Goal: Information Seeking & Learning: Learn about a topic

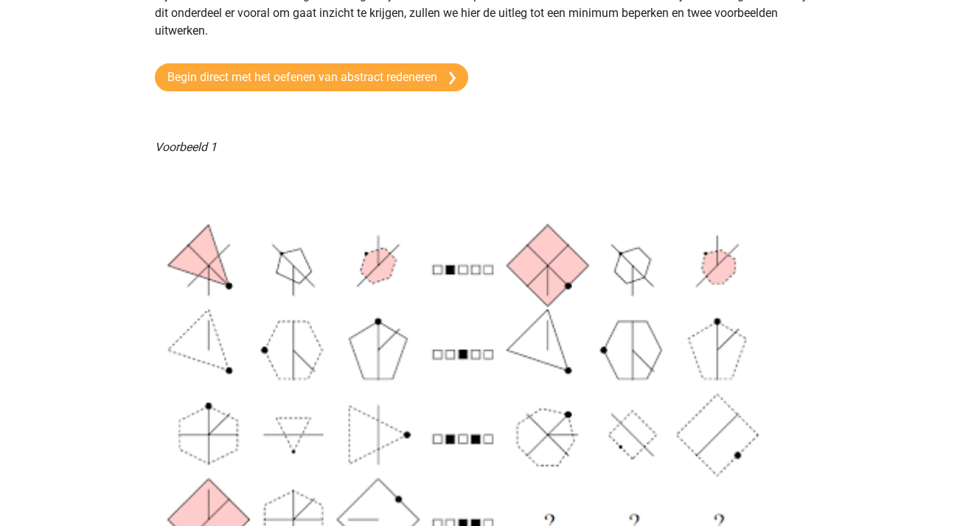
scroll to position [147, 0]
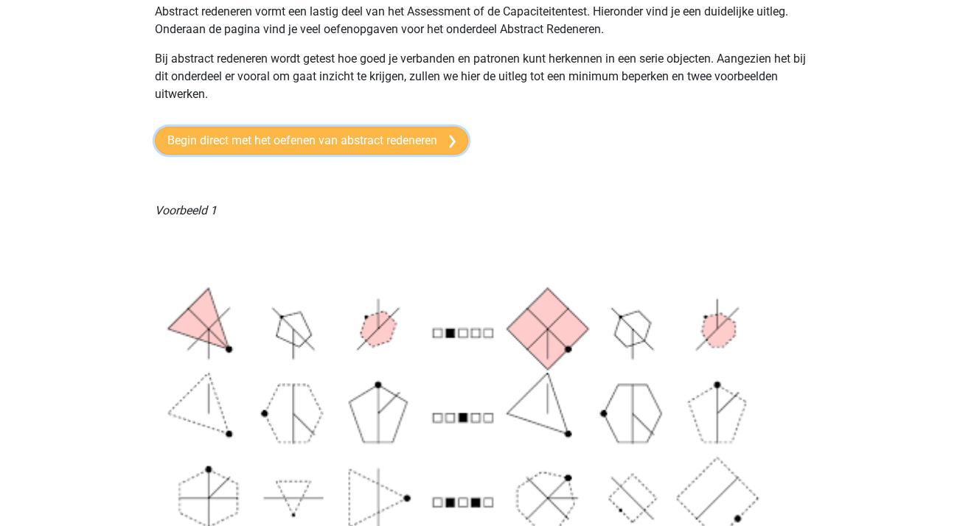
click at [333, 141] on link "Begin direct met het oefenen van abstract redeneren" at bounding box center [311, 141] width 313 height 28
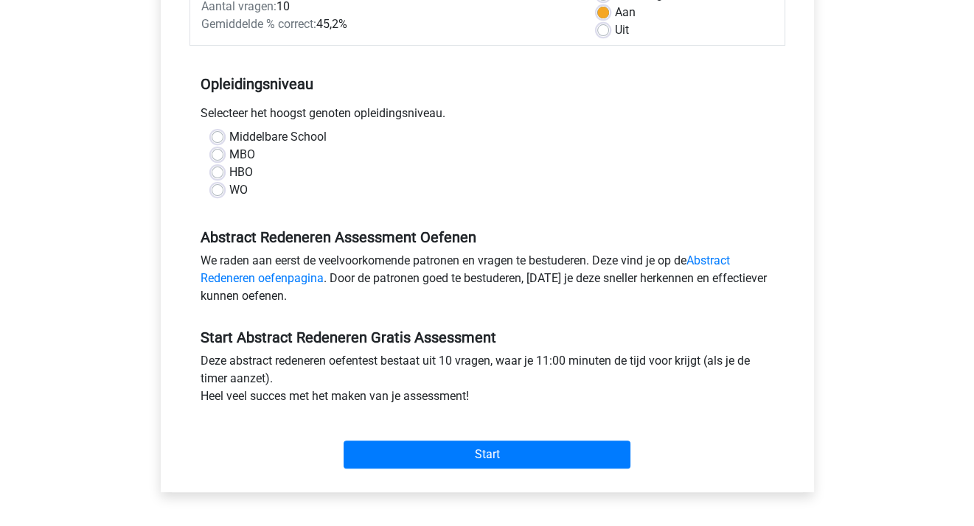
scroll to position [295, 0]
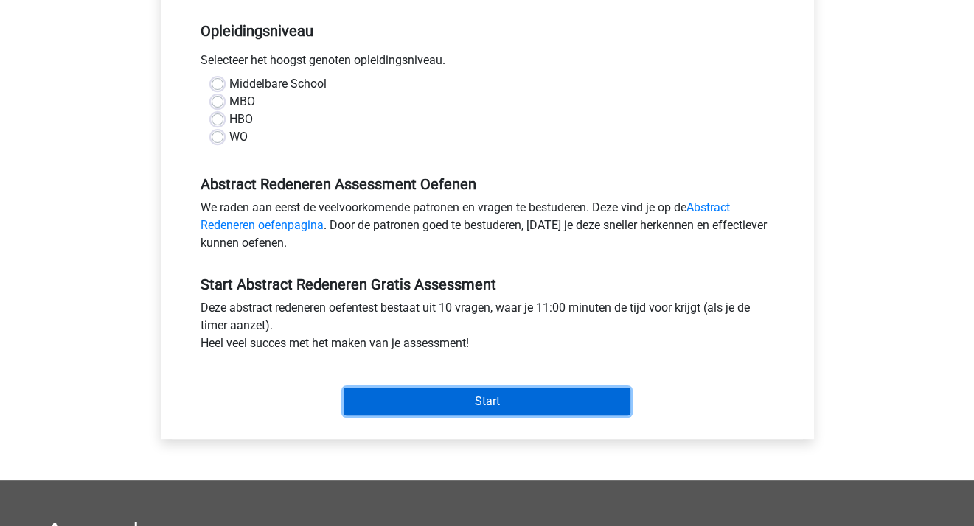
click at [492, 397] on input "Start" at bounding box center [487, 402] width 287 height 28
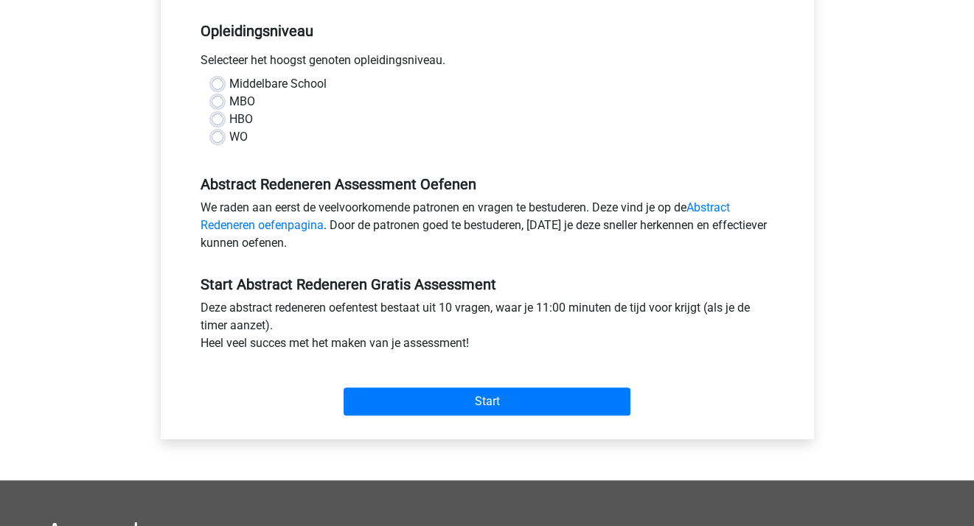
click at [392, 102] on div "MBO" at bounding box center [487, 102] width 551 height 18
click at [229, 85] on label "Middelbare School" at bounding box center [277, 84] width 97 height 18
click at [218, 85] on input "Middelbare School" at bounding box center [218, 82] width 12 height 15
radio input "true"
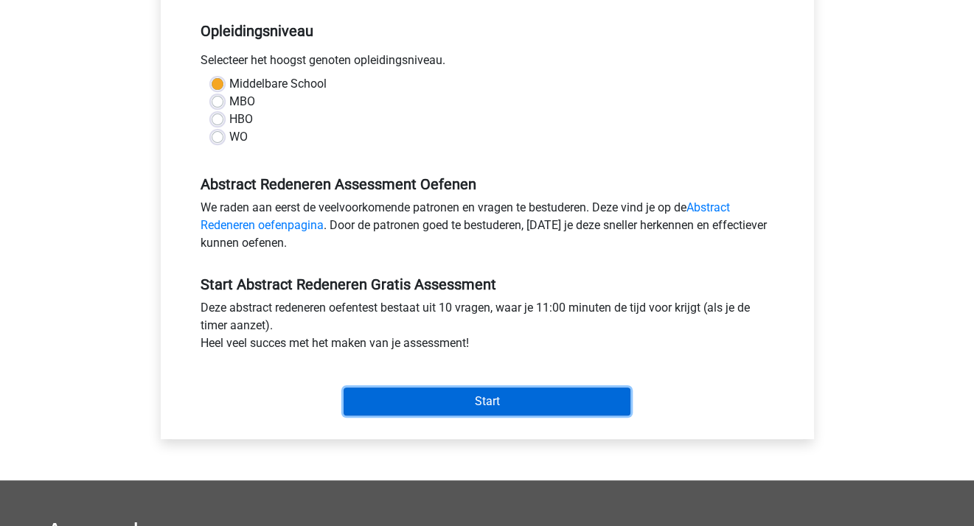
click at [423, 394] on input "Start" at bounding box center [487, 402] width 287 height 28
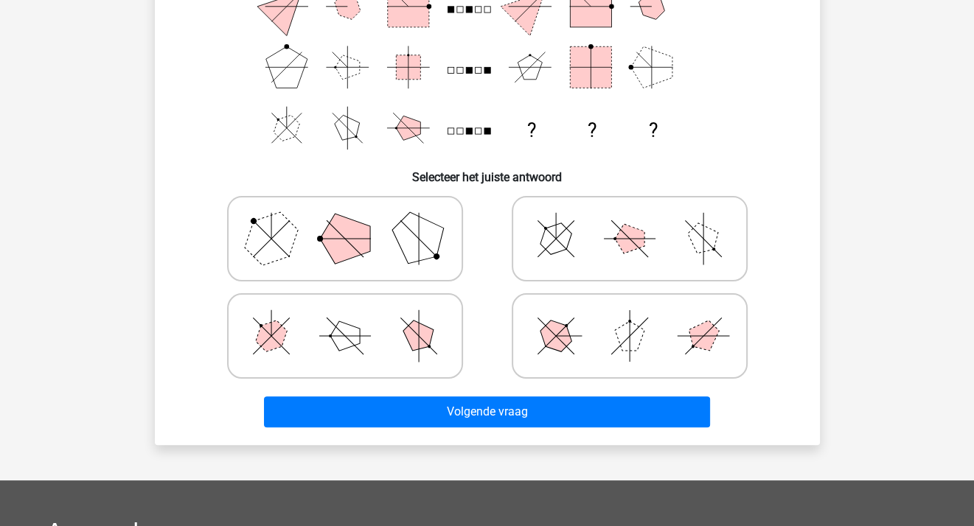
scroll to position [221, 0]
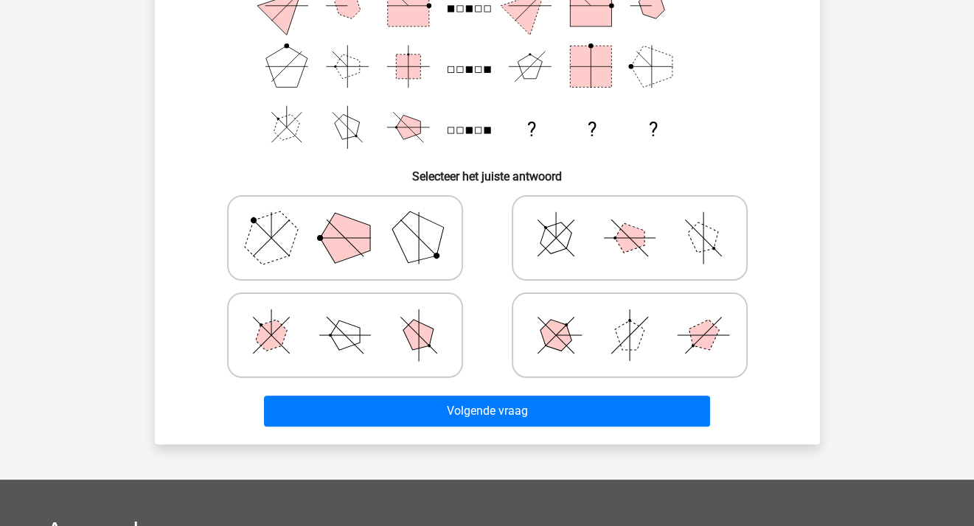
click at [560, 335] on polygon at bounding box center [555, 336] width 42 height 42
click at [630, 317] on input "radio" at bounding box center [635, 312] width 10 height 10
radio input "true"
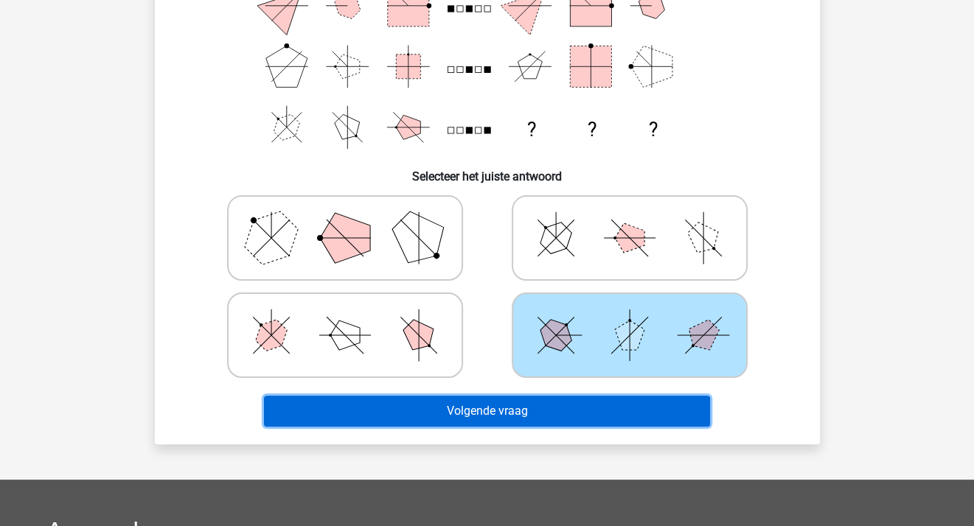
click at [565, 406] on button "Volgende vraag" at bounding box center [487, 411] width 446 height 31
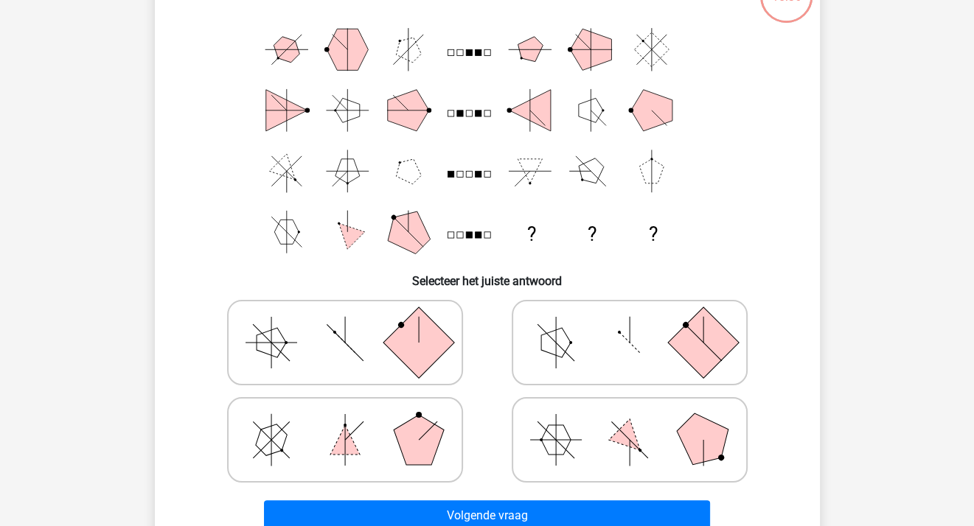
scroll to position [142, 0]
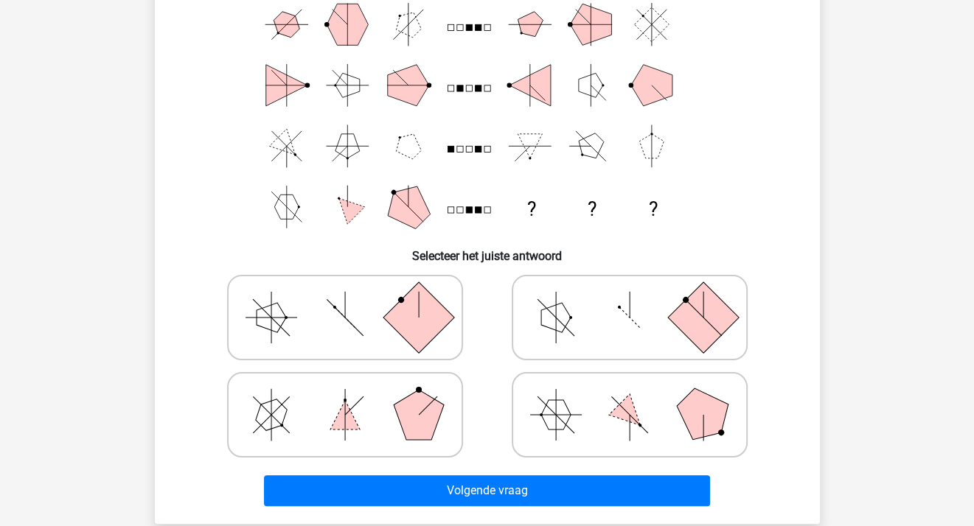
click at [571, 415] on icon at bounding box center [629, 415] width 221 height 74
click at [630, 397] on input "radio" at bounding box center [635, 392] width 10 height 10
radio input "true"
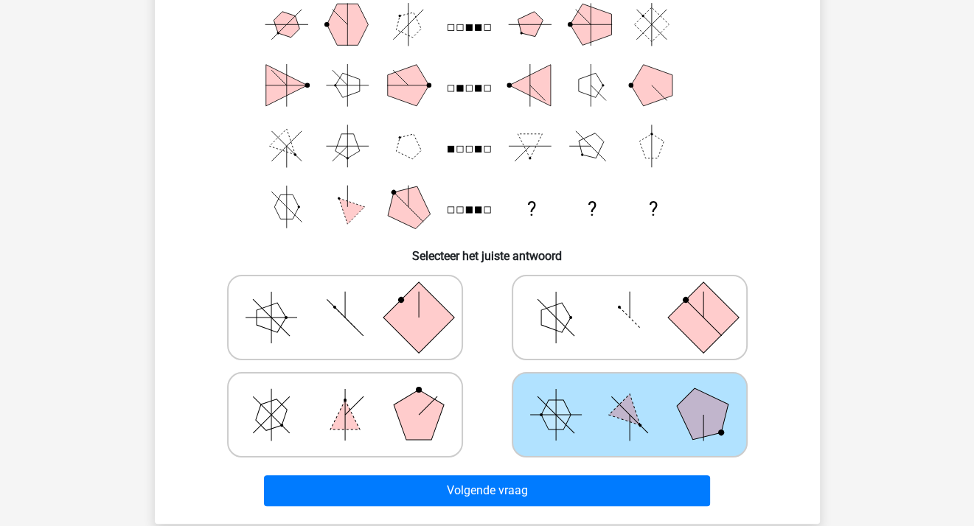
click at [393, 420] on icon at bounding box center [344, 415] width 221 height 74
click at [355, 397] on input "radio" at bounding box center [350, 392] width 10 height 10
radio input "true"
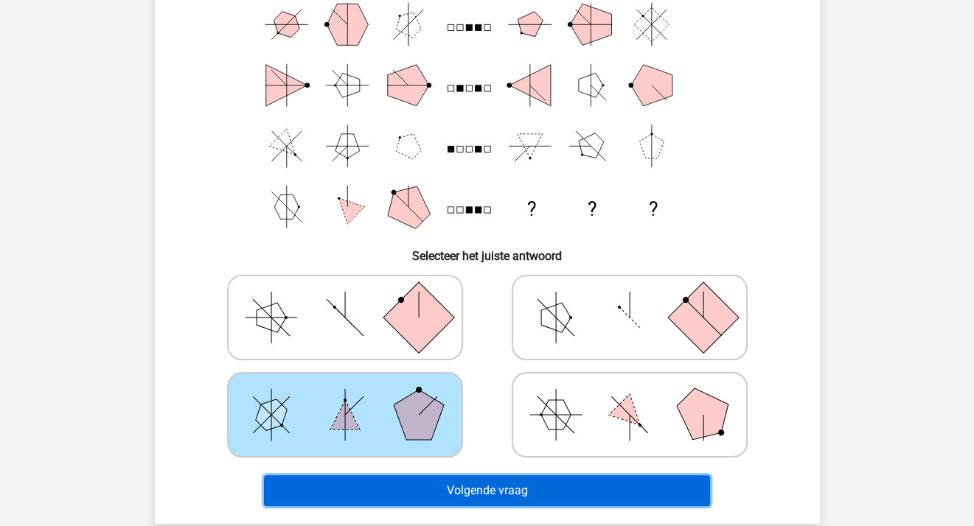
click at [490, 491] on button "Volgende vraag" at bounding box center [487, 491] width 446 height 31
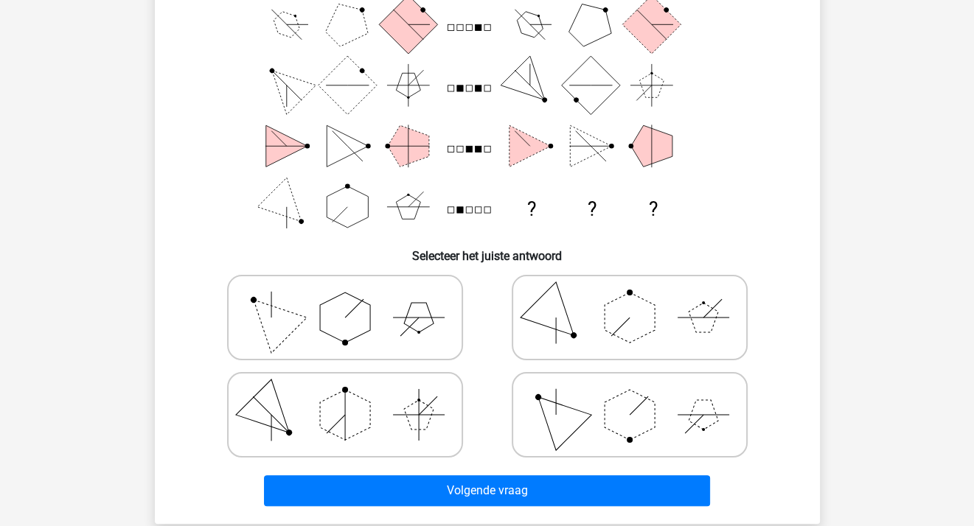
click at [694, 324] on polygon at bounding box center [703, 317] width 29 height 29
click at [639, 299] on input "radio" at bounding box center [635, 295] width 10 height 10
radio input "true"
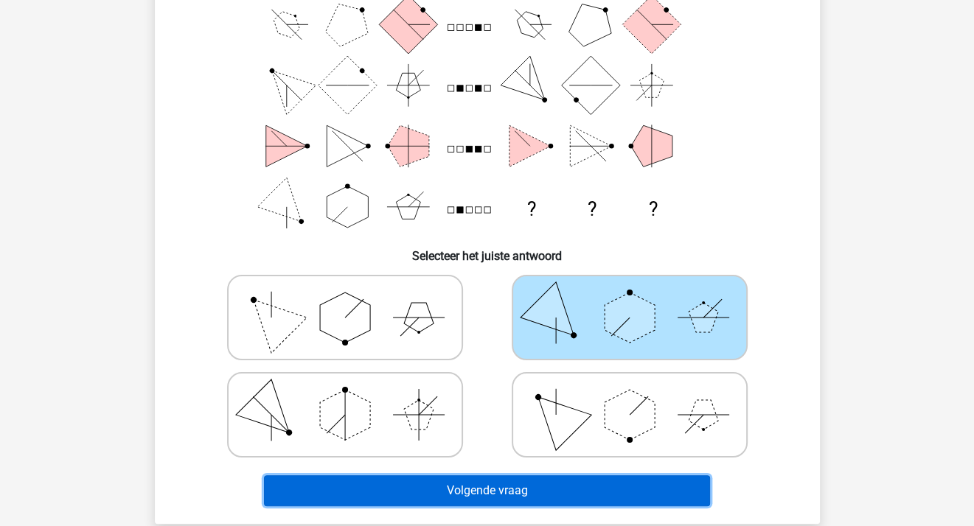
click at [622, 490] on button "Volgende vraag" at bounding box center [487, 491] width 446 height 31
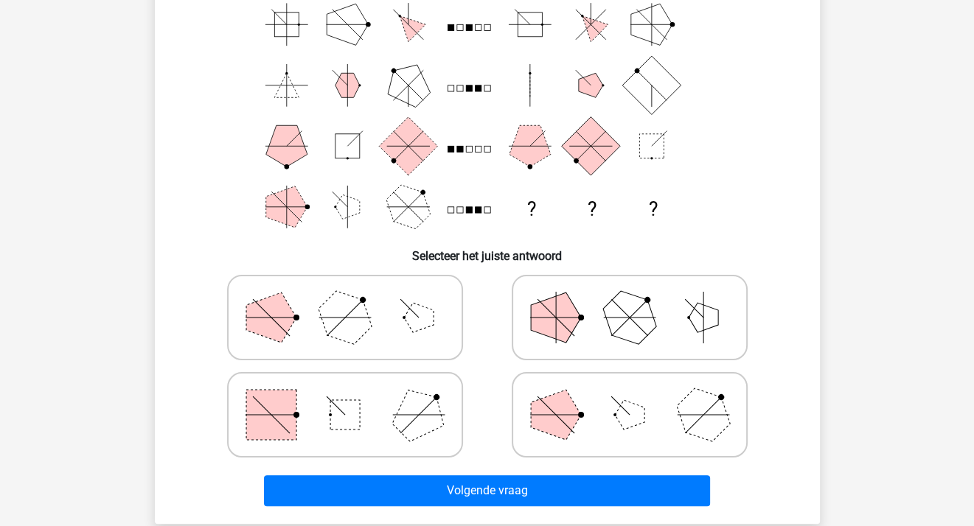
click at [666, 417] on icon at bounding box center [629, 415] width 221 height 74
click at [639, 397] on input "radio" at bounding box center [635, 392] width 10 height 10
radio input "true"
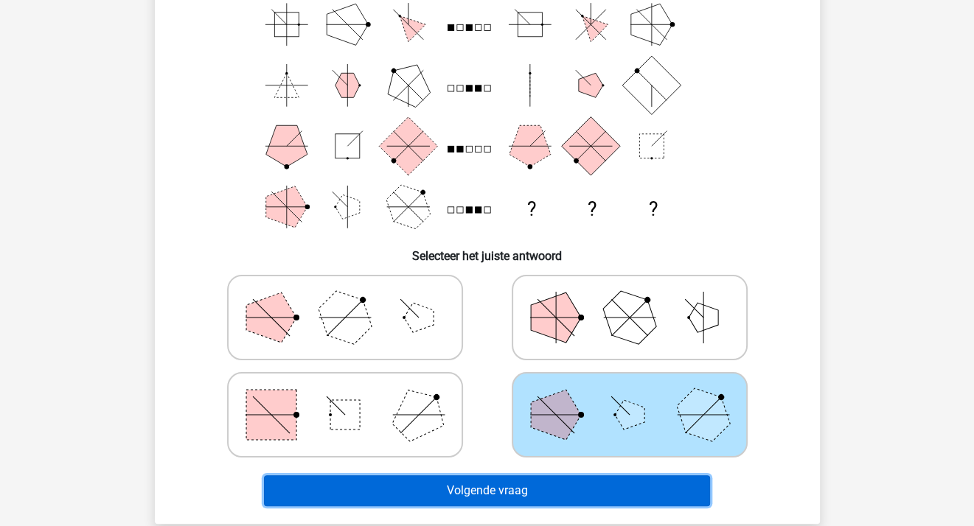
click at [666, 488] on button "Volgende vraag" at bounding box center [487, 491] width 446 height 31
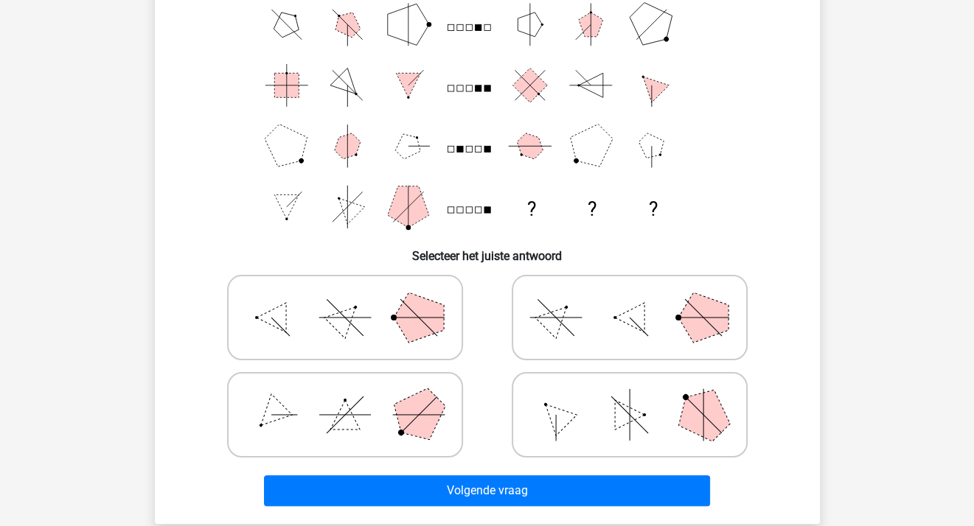
click at [307, 414] on icon at bounding box center [344, 415] width 221 height 74
click at [345, 397] on input "radio" at bounding box center [350, 392] width 10 height 10
radio input "true"
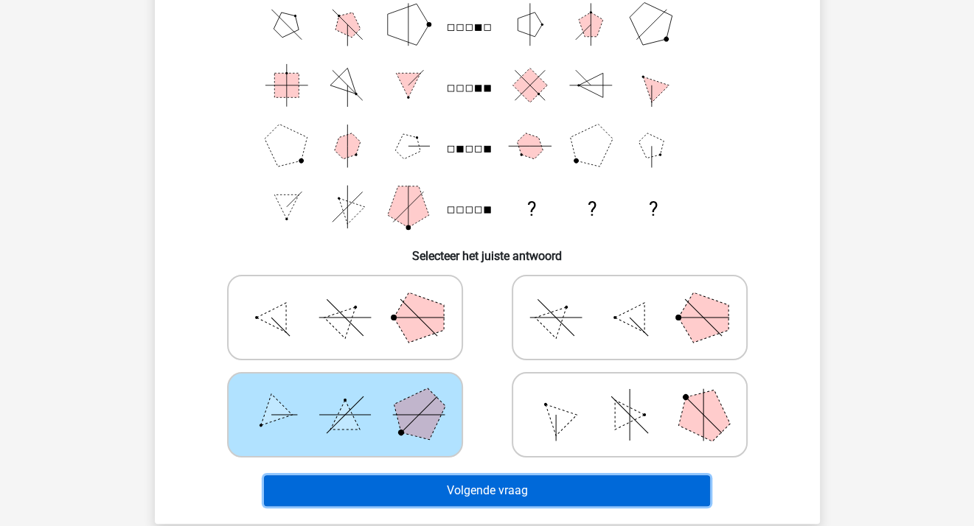
click at [413, 482] on button "Volgende vraag" at bounding box center [487, 491] width 446 height 31
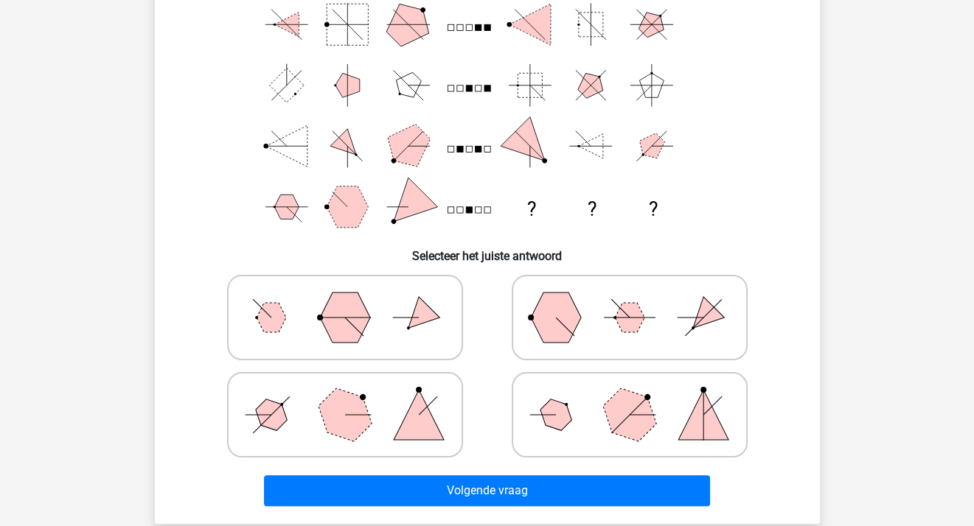
click at [569, 376] on label at bounding box center [630, 415] width 236 height 86
click at [630, 387] on input "radio" at bounding box center [635, 392] width 10 height 10
radio input "true"
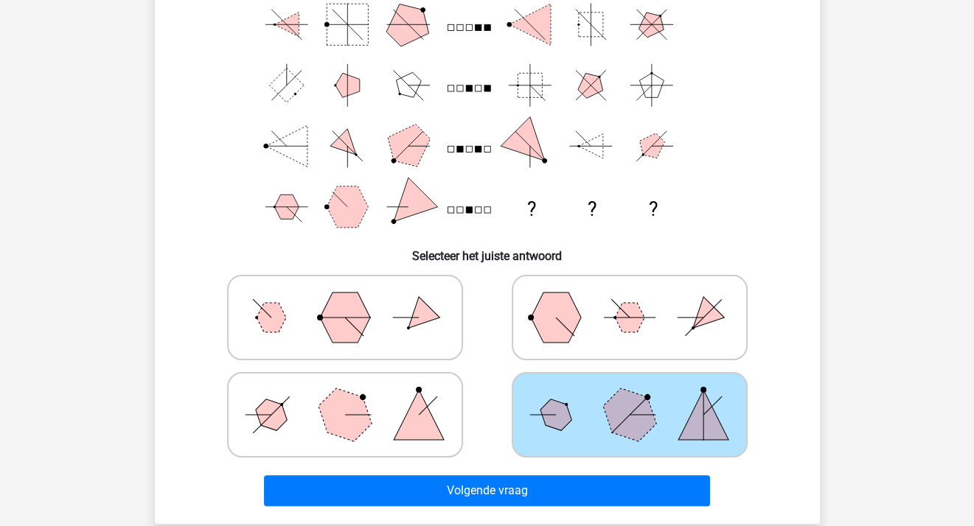
click at [566, 396] on icon at bounding box center [629, 415] width 221 height 74
click at [630, 396] on input "radio" at bounding box center [635, 392] width 10 height 10
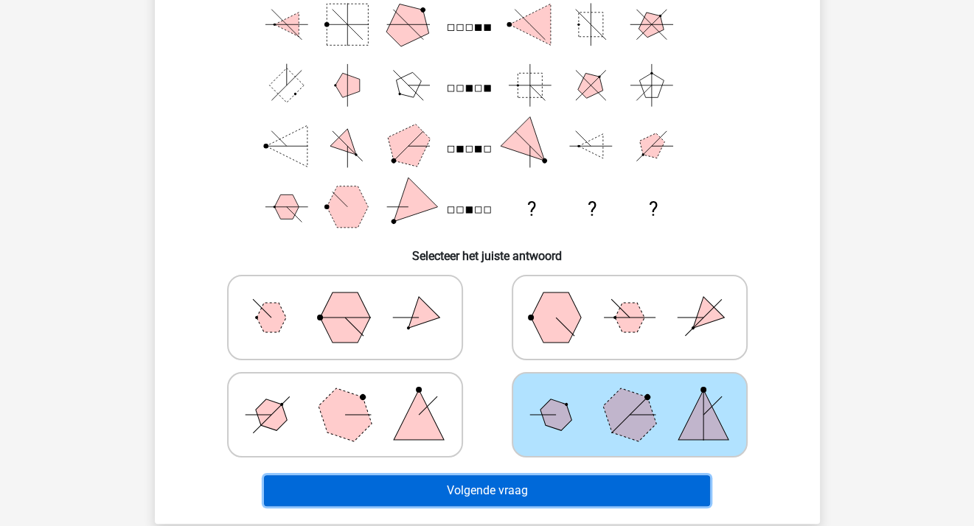
click at [532, 483] on button "Volgende vraag" at bounding box center [487, 491] width 446 height 31
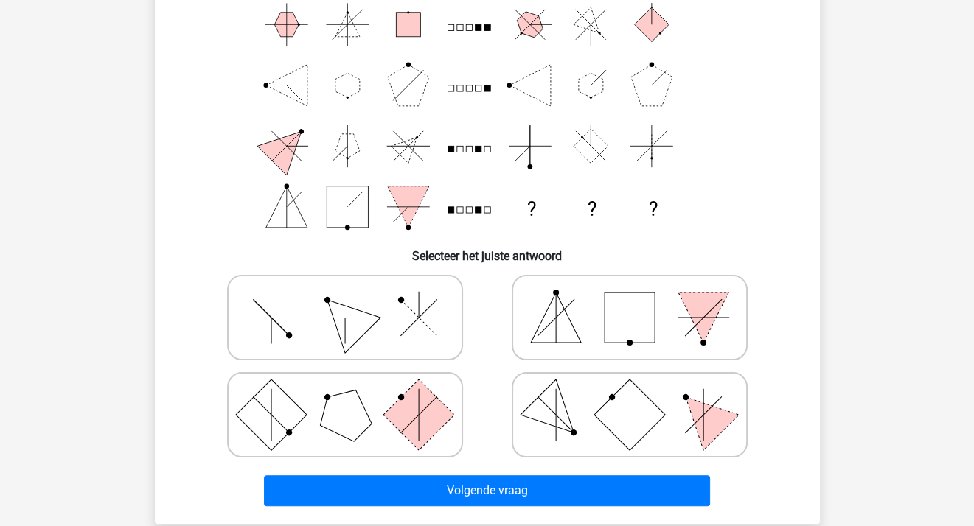
click at [554, 412] on polygon at bounding box center [555, 415] width 71 height 71
click at [630, 397] on input "radio" at bounding box center [635, 392] width 10 height 10
radio input "true"
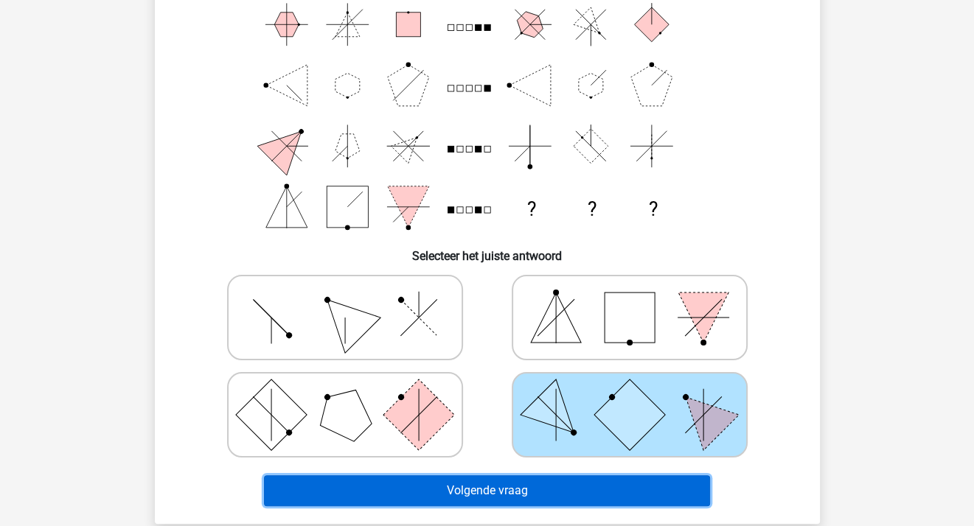
click at [543, 489] on button "Volgende vraag" at bounding box center [487, 491] width 446 height 31
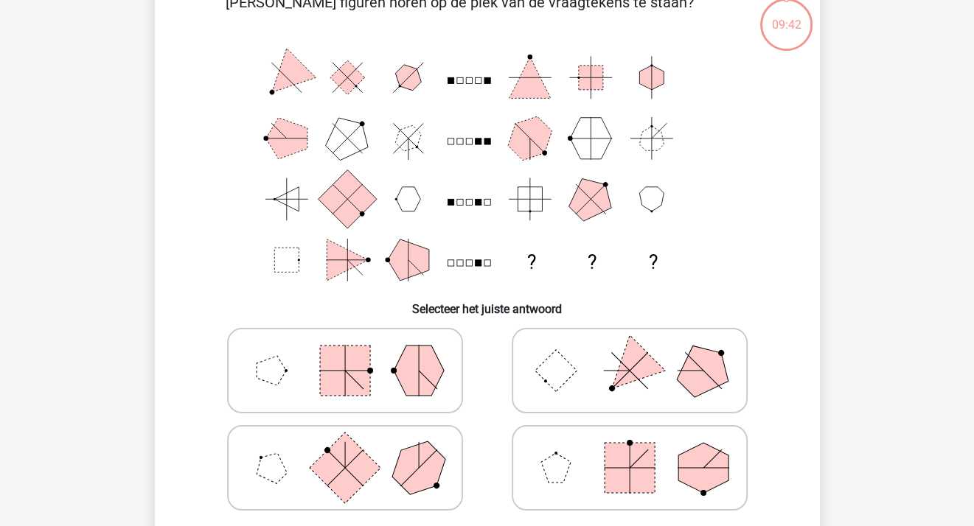
scroll to position [68, 0]
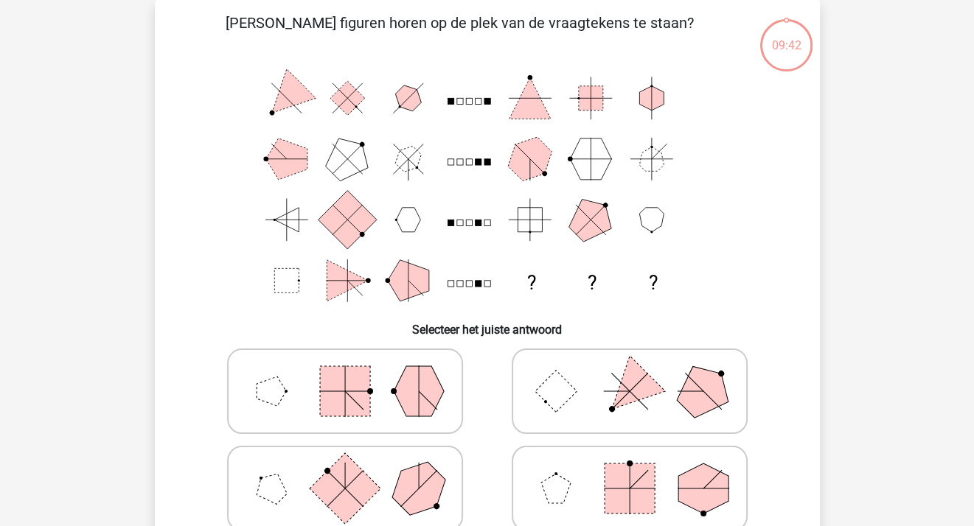
click at [553, 423] on icon at bounding box center [629, 392] width 221 height 74
click at [630, 373] on input "radio" at bounding box center [635, 368] width 10 height 10
radio input "true"
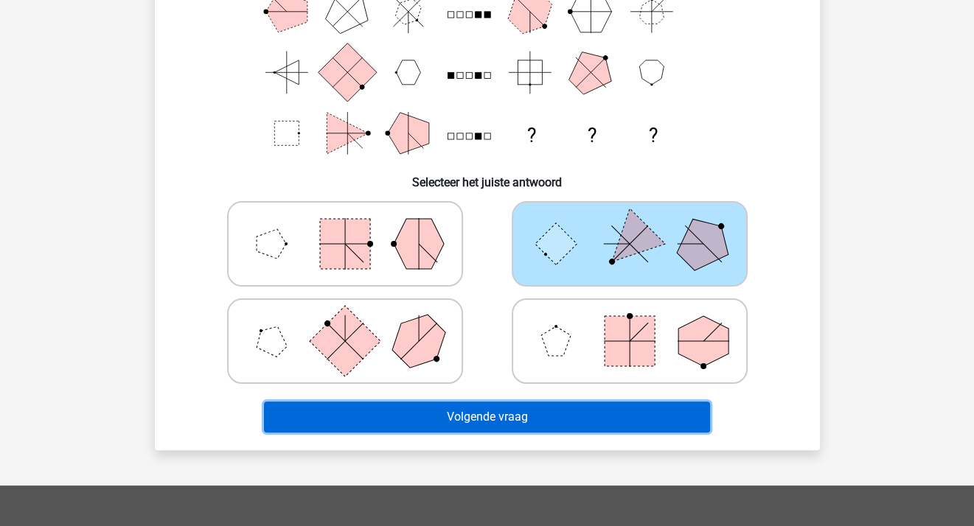
click at [526, 421] on button "Volgende vraag" at bounding box center [487, 417] width 446 height 31
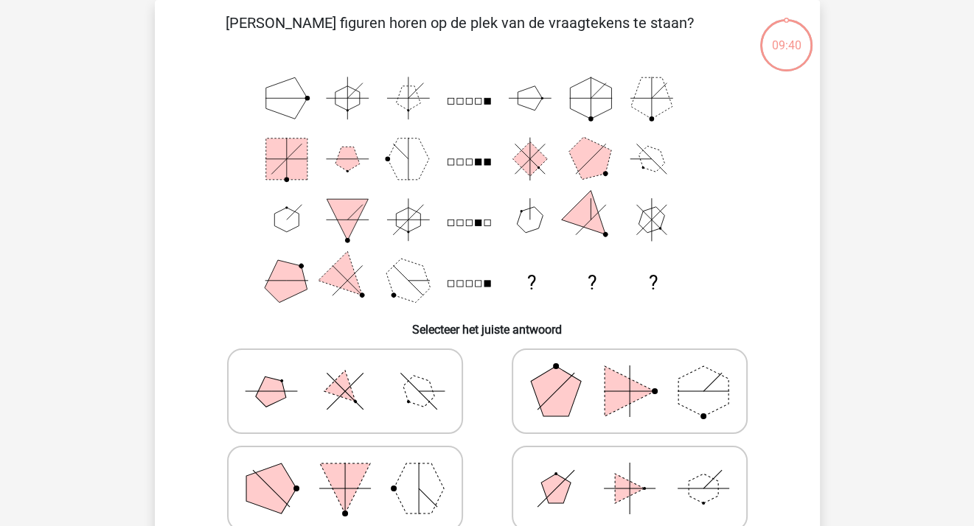
click at [553, 409] on polygon at bounding box center [556, 391] width 50 height 50
click at [630, 373] on input "radio" at bounding box center [635, 368] width 10 height 10
radio input "true"
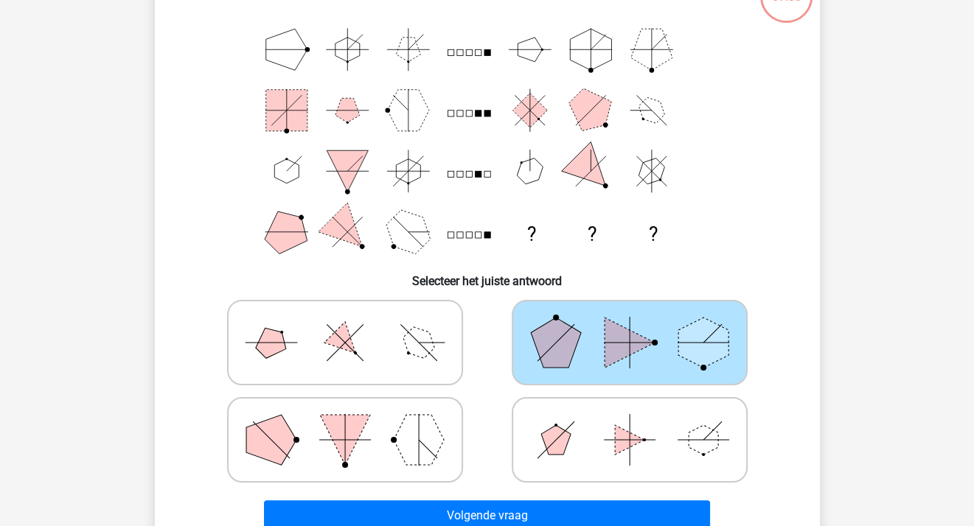
scroll to position [142, 0]
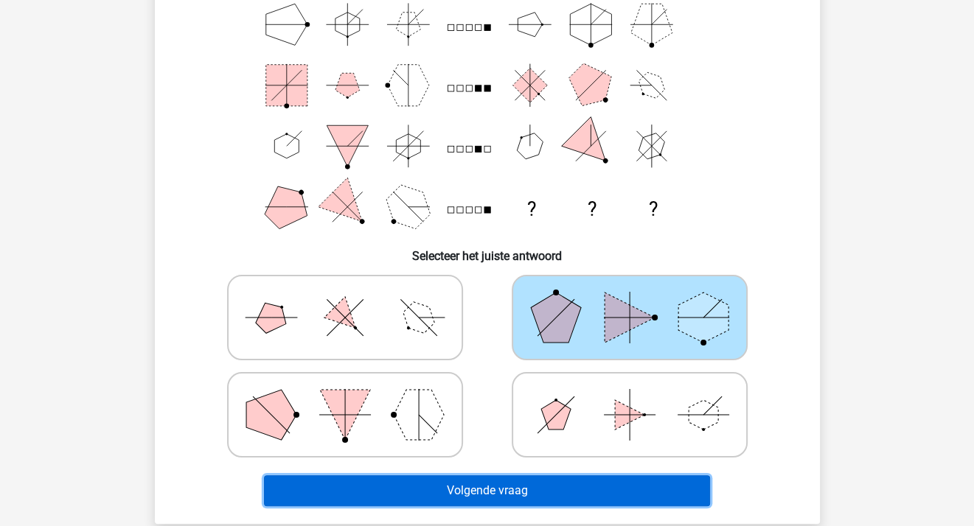
click at [473, 486] on button "Volgende vraag" at bounding box center [487, 491] width 446 height 31
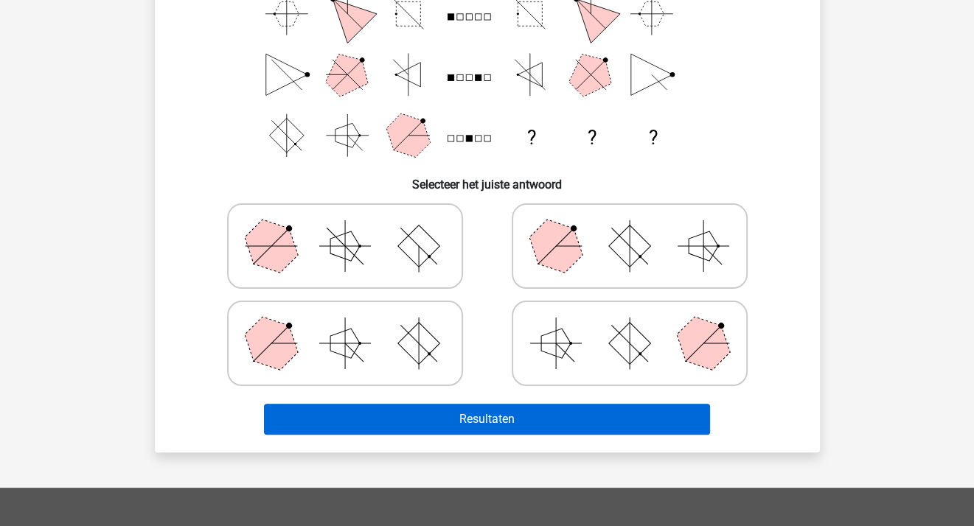
scroll to position [215, 0]
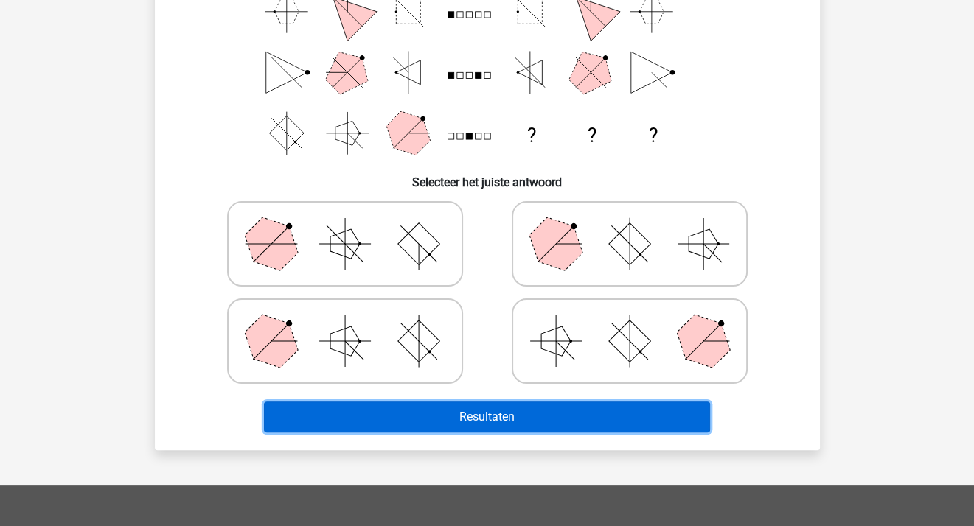
click at [457, 419] on button "Resultaten" at bounding box center [487, 417] width 446 height 31
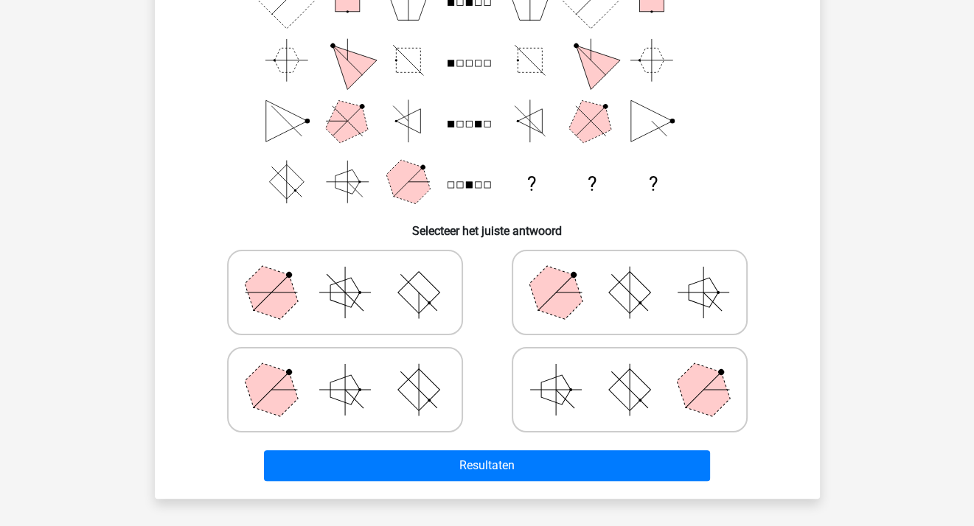
scroll to position [142, 0]
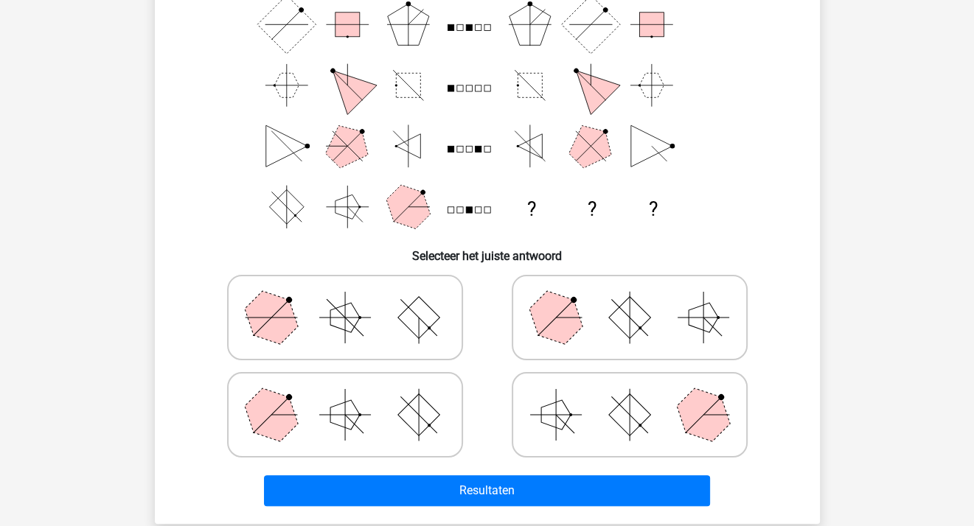
click at [403, 308] on icon at bounding box center [344, 318] width 221 height 74
click at [355, 299] on input "radio" at bounding box center [350, 295] width 10 height 10
radio input "true"
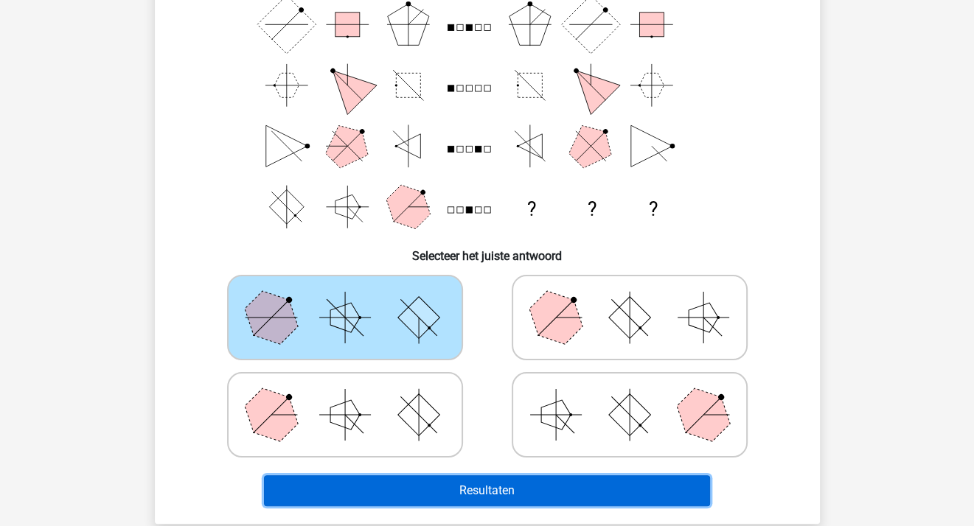
click at [421, 481] on button "Resultaten" at bounding box center [487, 491] width 446 height 31
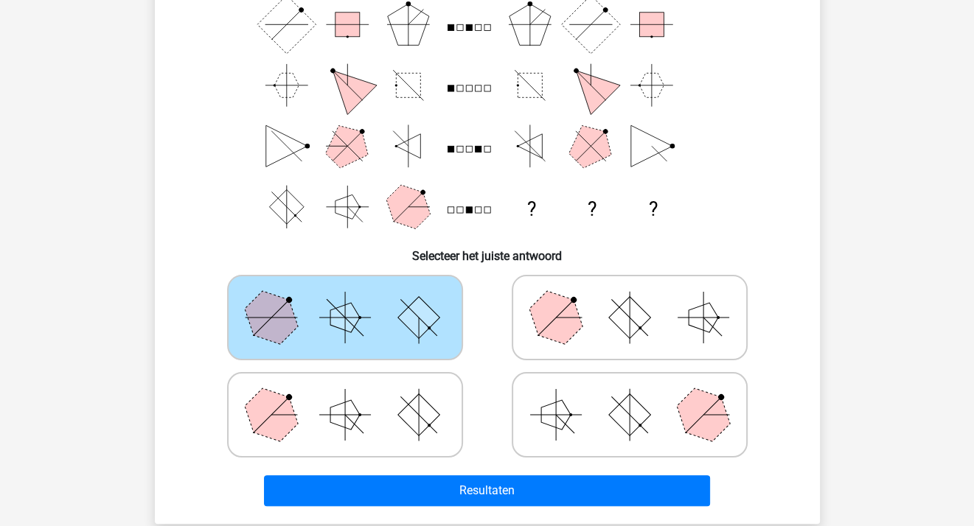
click at [424, 388] on icon at bounding box center [344, 415] width 221 height 74
click at [355, 388] on input "radio" at bounding box center [350, 392] width 10 height 10
radio input "true"
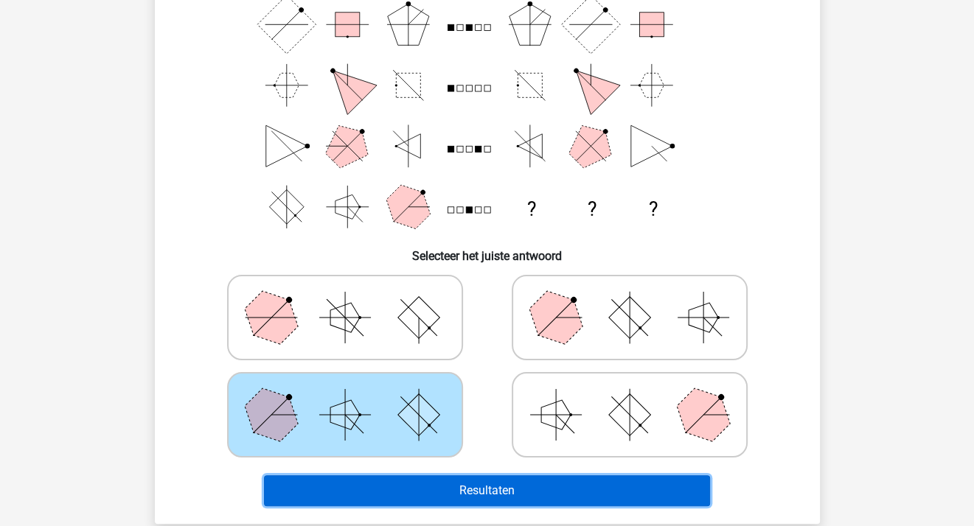
click at [432, 476] on button "Resultaten" at bounding box center [487, 491] width 446 height 31
